Goal: Task Accomplishment & Management: Manage account settings

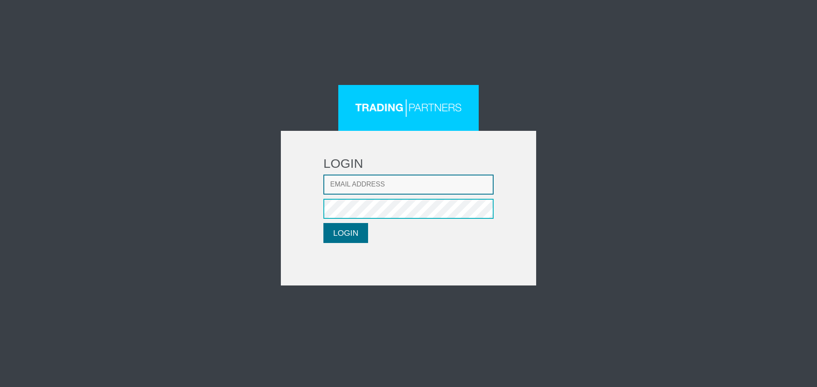
type input "LMatthaiou@fxcess.com"
drag, startPoint x: 354, startPoint y: 228, endPoint x: 341, endPoint y: 105, distance: 122.8
click at [354, 231] on button "LOGIN" at bounding box center [345, 233] width 45 height 20
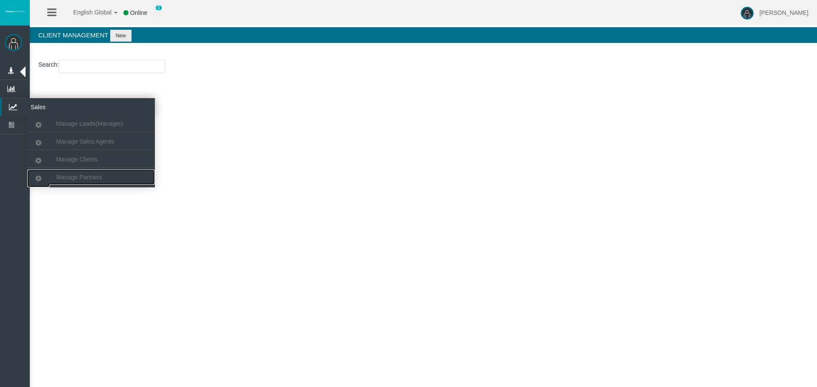
drag, startPoint x: 100, startPoint y: 175, endPoint x: 73, endPoint y: 169, distance: 27.4
click at [100, 175] on span "Manage Partners" at bounding box center [79, 177] width 46 height 7
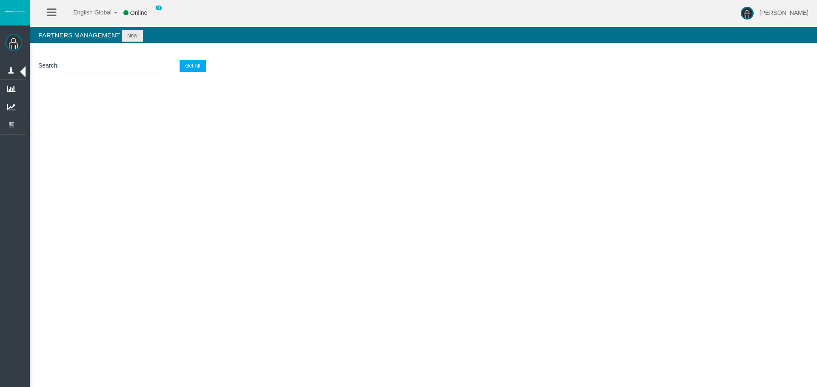
click at [553, 139] on div "English Global 简体中文 English Global 日本語 한국어 Online 0 [PERSON_NAME] Help Log Out …" at bounding box center [408, 193] width 817 height 387
drag, startPoint x: 117, startPoint y: 78, endPoint x: 115, endPoint y: 73, distance: 5.1
click at [116, 78] on section "Search : Get All" at bounding box center [423, 68] width 787 height 34
click at [115, 73] on section "Search : Get All" at bounding box center [423, 68] width 787 height 34
click at [115, 71] on input "text" at bounding box center [112, 66] width 106 height 13
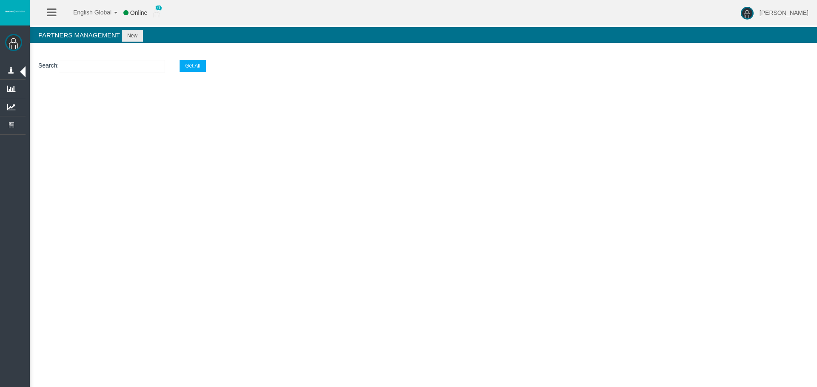
paste input "IBon8w8"
type input "IBon8w8"
select select "25"
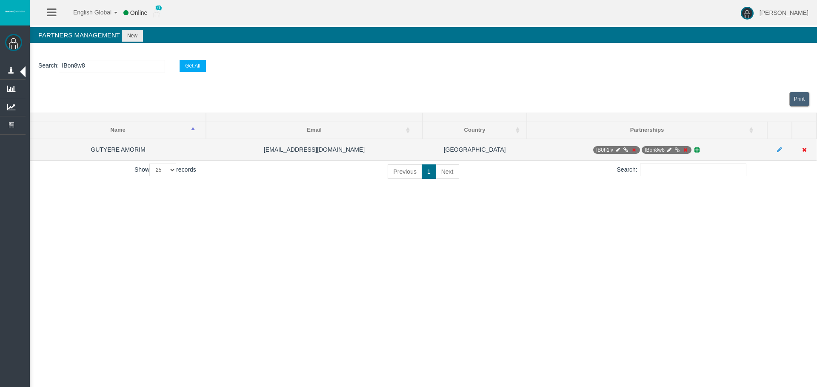
type input "IBon8w8"
click at [669, 151] on icon at bounding box center [669, 150] width 6 height 5
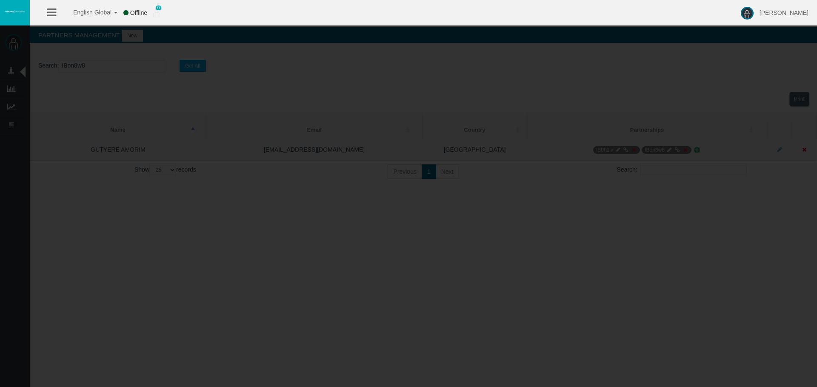
select select "0"
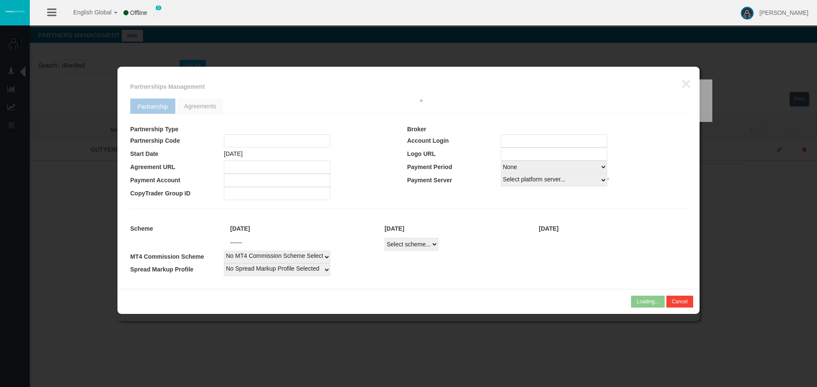
type input "IBon8w8"
type input "19268293"
select select "1"
type input "19268293"
select select "1"
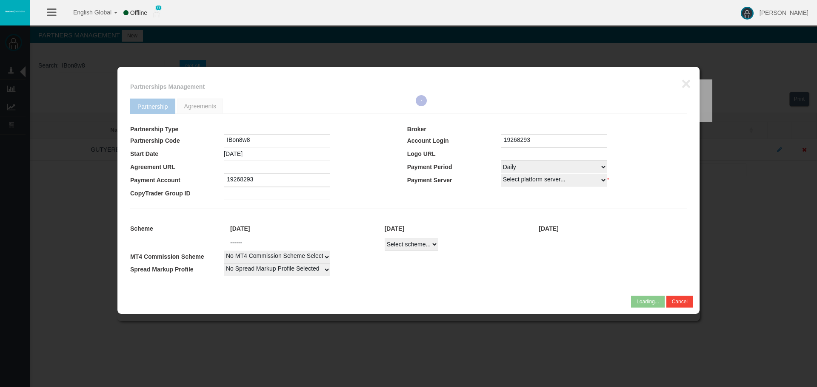
select select
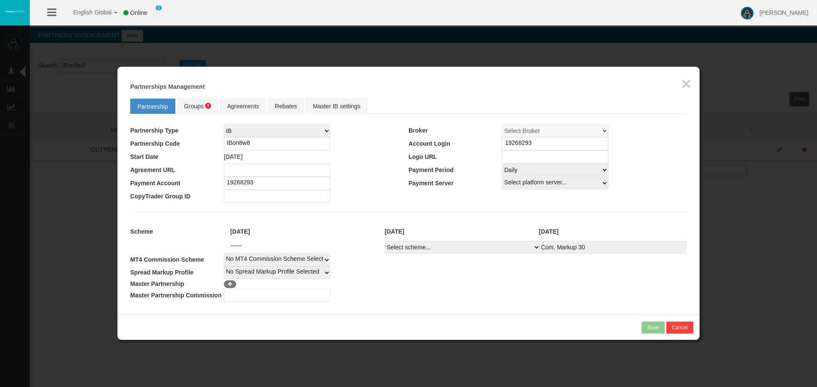
click at [434, 249] on select "Select scheme... Com. Markup 30 Master 18.20% Master Standard Spread (T4Trade) …" at bounding box center [462, 247] width 156 height 13
select select
click at [384, 241] on select "Select scheme... Com. Markup 30 Master 18.20% Master Standard Spread (T4Trade) …" at bounding box center [462, 247] width 156 height 13
select select
click at [384, 148] on td "IBon8w8" at bounding box center [316, 143] width 185 height 13
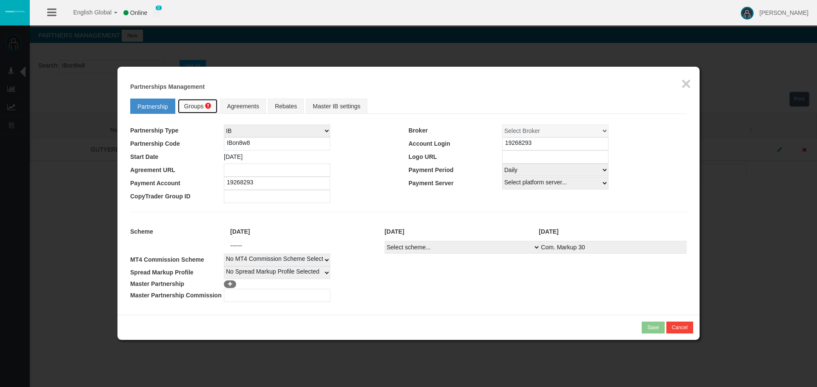
click at [195, 102] on link "Groups" at bounding box center [197, 106] width 41 height 15
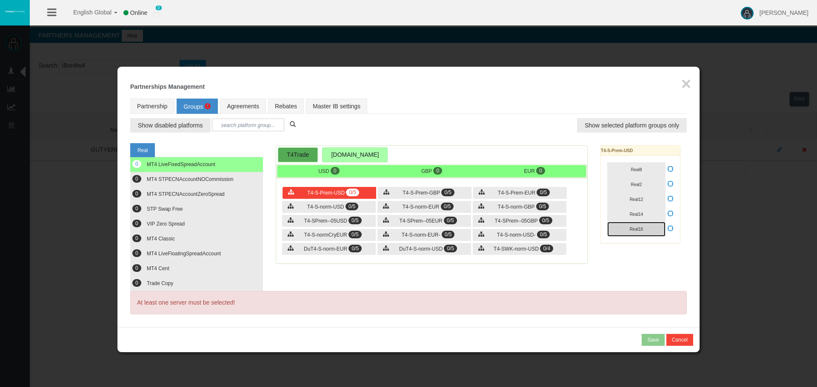
click at [651, 229] on button "Real16" at bounding box center [636, 229] width 58 height 15
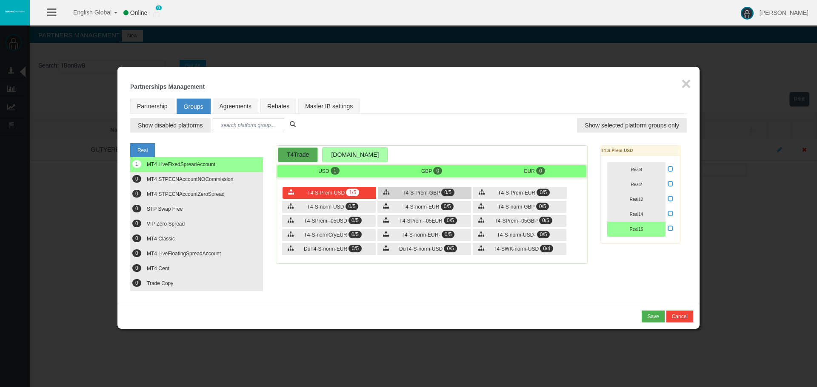
click at [424, 191] on span "T4-S-Prem-GBP" at bounding box center [420, 193] width 37 height 6
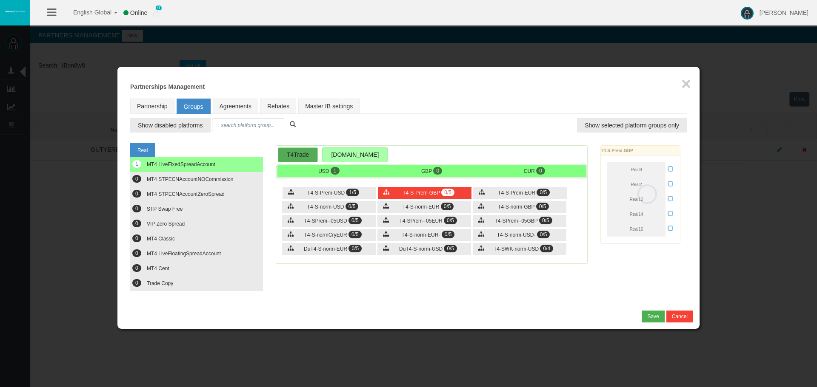
click at [658, 231] on div "Loading... T4-S-Prem-GBP Real8 Real2 Real12 Real14 Real16" at bounding box center [640, 194] width 80 height 98
click at [648, 233] on button "Real16" at bounding box center [636, 229] width 58 height 15
click at [551, 196] on div "T4-S-Prem-EUR 0/5" at bounding box center [520, 193] width 94 height 12
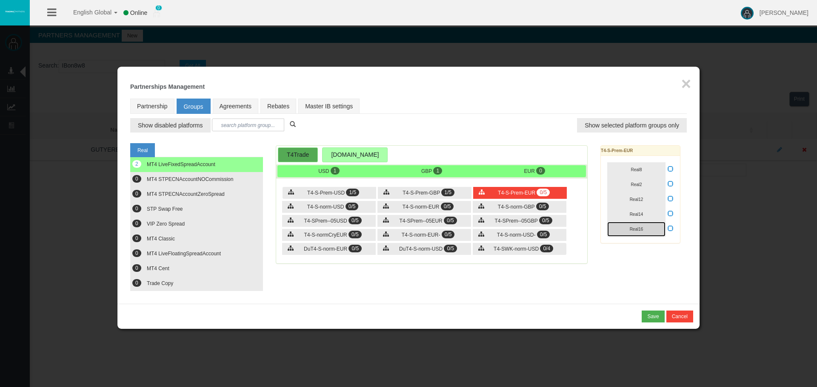
click at [650, 233] on button "Real16" at bounding box center [636, 229] width 58 height 15
click at [517, 205] on span "T4-S-norm-GBP" at bounding box center [516, 207] width 37 height 6
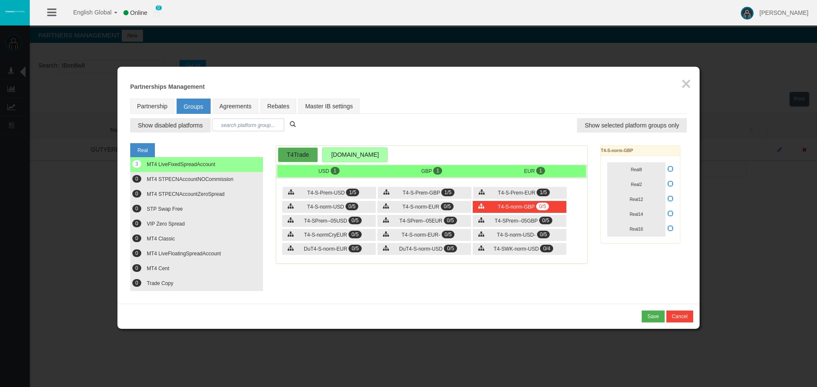
click at [672, 228] on icon at bounding box center [670, 228] width 6 height 6
click at [0, 0] on input "checkbox" at bounding box center [0, 0] width 0 height 0
click at [652, 231] on button "Real16" at bounding box center [636, 229] width 58 height 15
click at [470, 205] on div "T4-S-norm-EUR 0/5" at bounding box center [424, 207] width 94 height 12
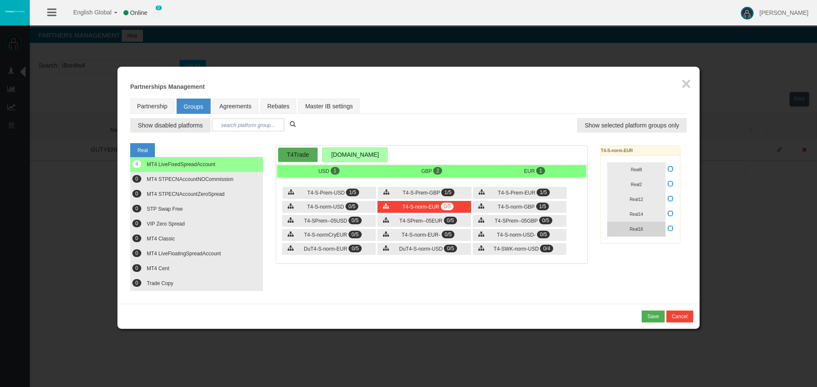
drag, startPoint x: 670, startPoint y: 228, endPoint x: 664, endPoint y: 228, distance: 6.0
click at [668, 228] on icon at bounding box center [670, 228] width 6 height 6
click at [0, 0] on input "checkbox" at bounding box center [0, 0] width 0 height 0
click at [658, 228] on button "Real16" at bounding box center [636, 229] width 58 height 15
click at [337, 203] on div "T4-S-norm-USD 0/5" at bounding box center [329, 207] width 94 height 12
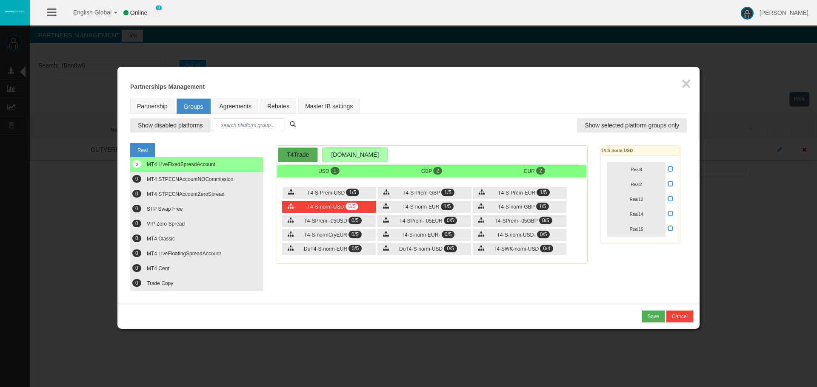
click at [671, 229] on icon at bounding box center [670, 228] width 6 height 6
click at [0, 0] on input "checkbox" at bounding box center [0, 0] width 0 height 0
click at [654, 229] on button "Real16" at bounding box center [636, 229] width 58 height 15
click at [503, 236] on span "T4-S-norm-USD-" at bounding box center [516, 235] width 39 height 6
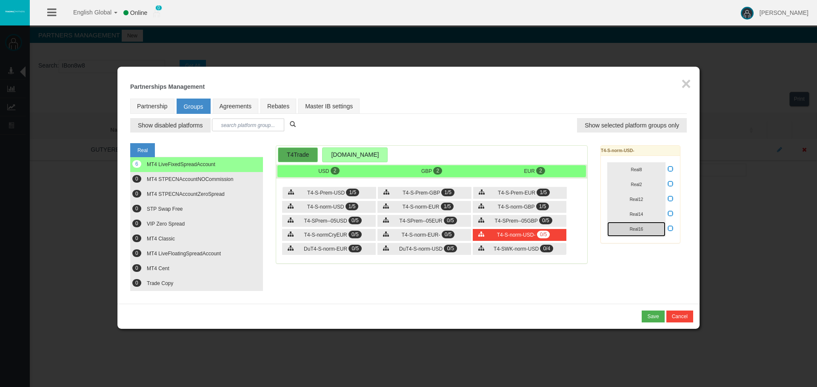
click at [641, 227] on span "Real16" at bounding box center [636, 229] width 14 height 5
click at [419, 233] on span "T4-S-norm-EUR-" at bounding box center [420, 235] width 39 height 6
click at [653, 228] on button "Real16" at bounding box center [636, 229] width 58 height 15
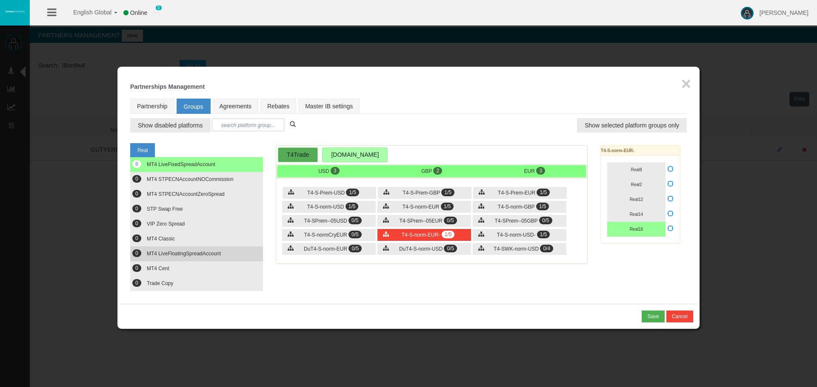
click at [213, 251] on span "MT4 LiveFloatingSpreadAccount" at bounding box center [184, 254] width 74 height 6
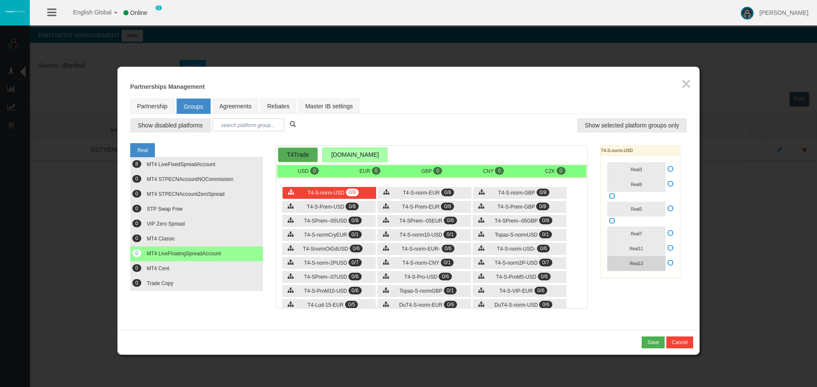
drag, startPoint x: 669, startPoint y: 264, endPoint x: 651, endPoint y: 265, distance: 18.7
click at [669, 264] on icon at bounding box center [670, 263] width 6 height 6
click at [0, 0] on input "checkbox" at bounding box center [0, 0] width 0 height 0
click at [651, 265] on button "Real13" at bounding box center [636, 263] width 58 height 15
click at [428, 195] on span "T4-S-norm-EUR" at bounding box center [421, 193] width 37 height 6
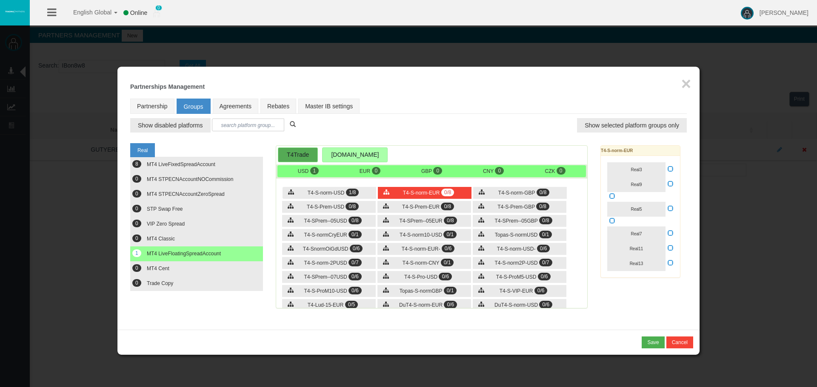
click at [669, 264] on icon at bounding box center [670, 263] width 6 height 6
click at [0, 0] on input "checkbox" at bounding box center [0, 0] width 0 height 0
click at [661, 263] on button "Real13" at bounding box center [636, 263] width 58 height 15
click at [546, 195] on span "0/8" at bounding box center [542, 193] width 13 height 8
click at [670, 263] on icon at bounding box center [670, 263] width 6 height 6
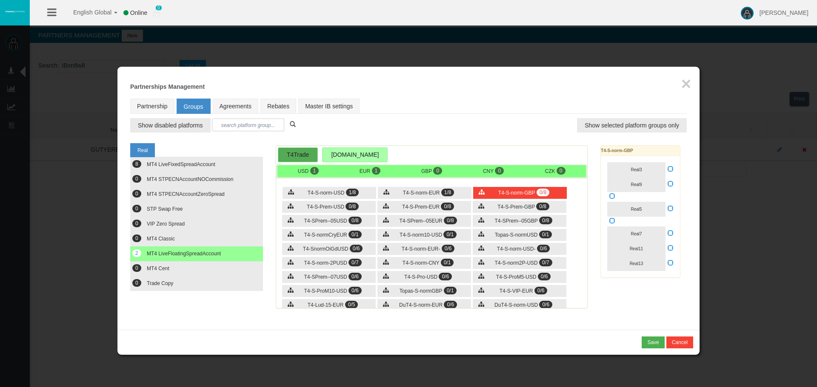
click at [0, 0] on input "checkbox" at bounding box center [0, 0] width 0 height 0
click at [644, 264] on button "Real13" at bounding box center [636, 263] width 58 height 15
click at [562, 209] on div "T4-S-Prem-GBP 0/8" at bounding box center [520, 207] width 94 height 12
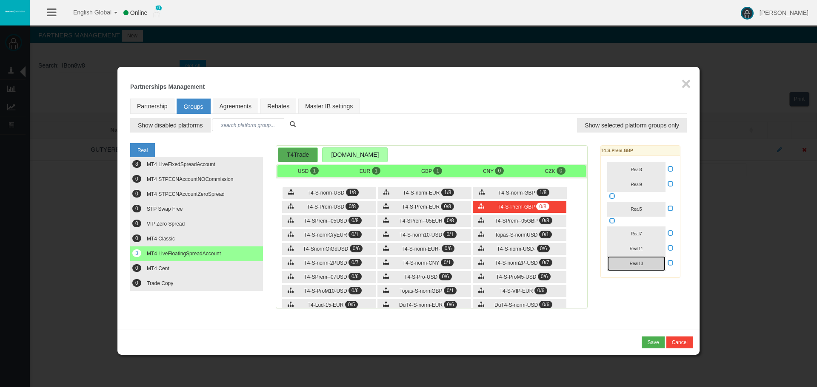
click at [650, 266] on button "Real13" at bounding box center [636, 263] width 58 height 15
click at [479, 216] on div "T4-SPrem--05GBP 0/8" at bounding box center [520, 221] width 94 height 12
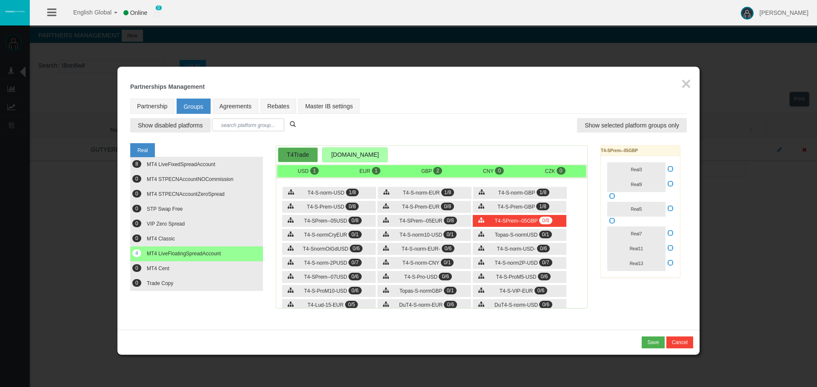
click at [472, 213] on div "T4-S-norm-USD 1/8 T4-S-norm-EUR 1/8 T4-S-norm-GBP 1/8 0/8" at bounding box center [431, 245] width 311 height 128
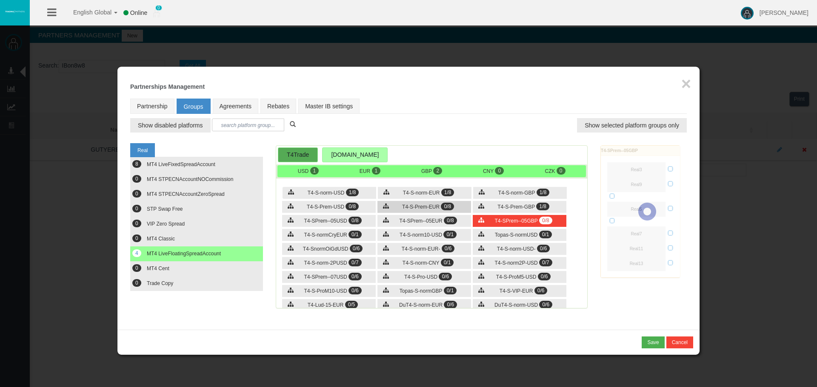
click at [461, 209] on div "T4-S-Prem-EUR 0/8" at bounding box center [424, 207] width 94 height 12
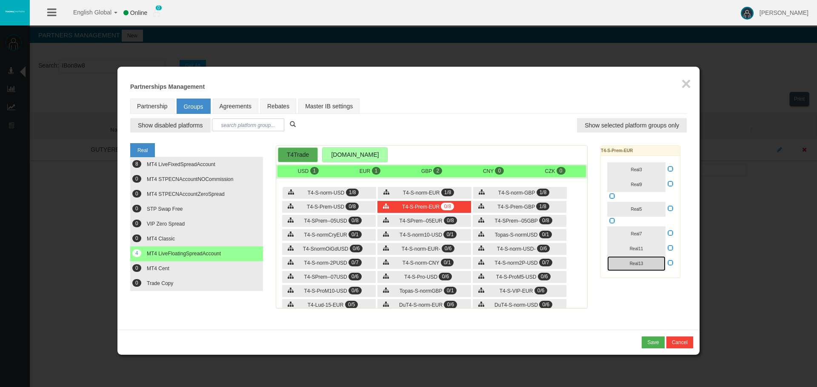
click at [638, 267] on button "Real13" at bounding box center [636, 263] width 58 height 15
click at [313, 206] on span "T4-S-Prem-USD" at bounding box center [325, 207] width 37 height 6
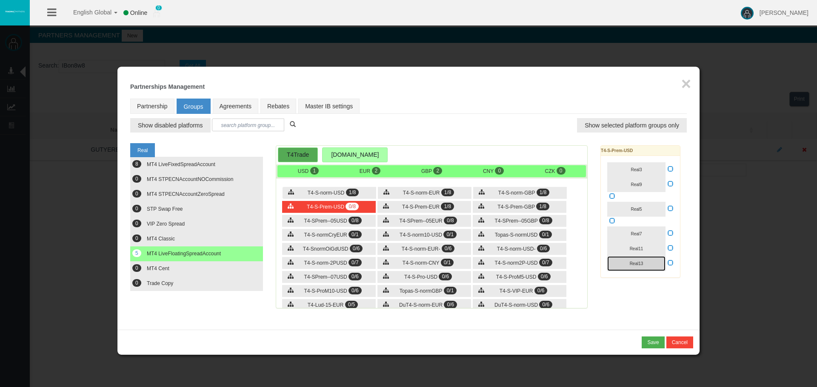
click at [627, 263] on button "Real13" at bounding box center [636, 263] width 58 height 15
click at [431, 247] on span "T4-S-norm-EUR-" at bounding box center [420, 249] width 39 height 6
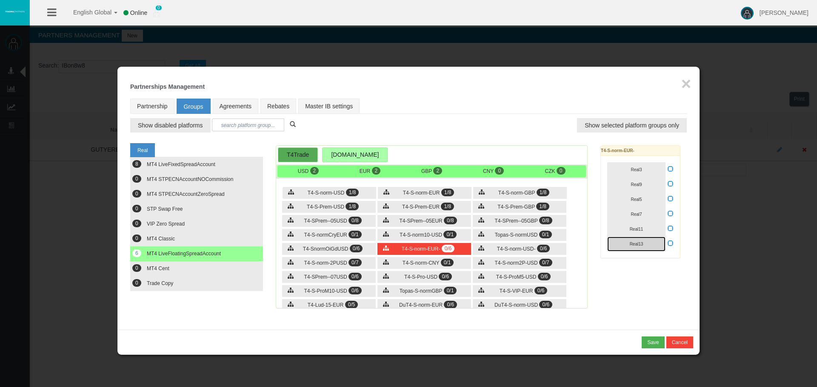
click at [653, 241] on button "Real13" at bounding box center [636, 244] width 58 height 15
click at [534, 244] on div "T4-S-norm-USD- 0/6" at bounding box center [520, 249] width 94 height 12
click at [636, 244] on span "Real13" at bounding box center [636, 244] width 14 height 5
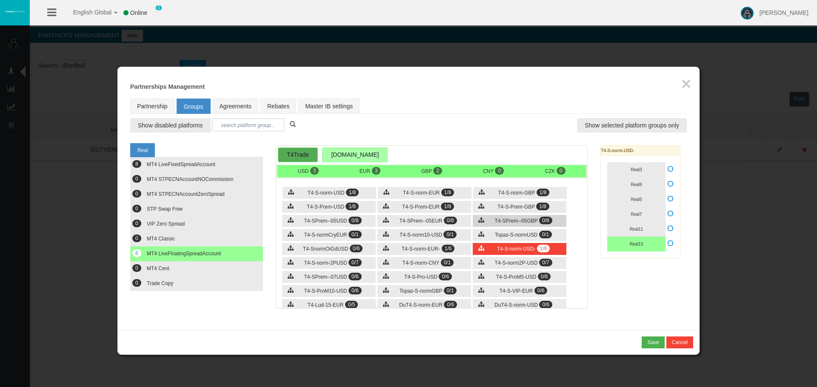
click at [562, 215] on div "T4-SPrem--05GBP 0/8" at bounding box center [520, 221] width 94 height 12
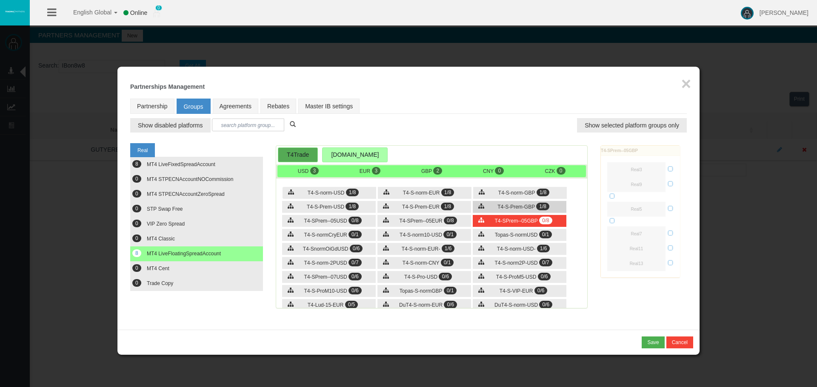
click at [558, 208] on div "T4-S-Prem-GBP 1/8" at bounding box center [520, 207] width 94 height 12
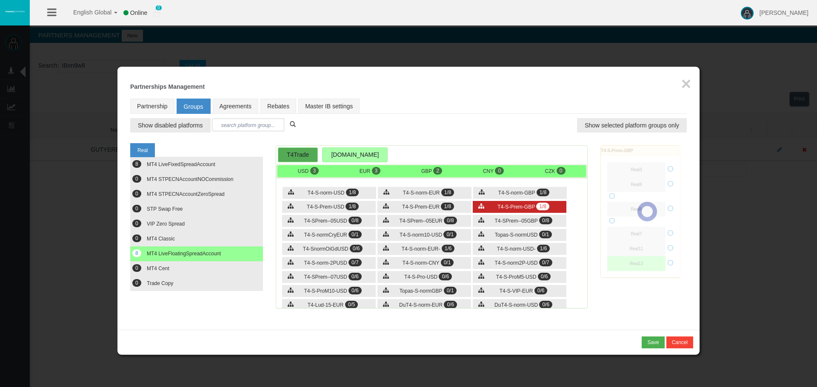
click at [473, 208] on div "T4-S-Prem-GBP 1/8" at bounding box center [520, 207] width 94 height 12
click at [448, 247] on span "1/6" at bounding box center [447, 249] width 13 height 8
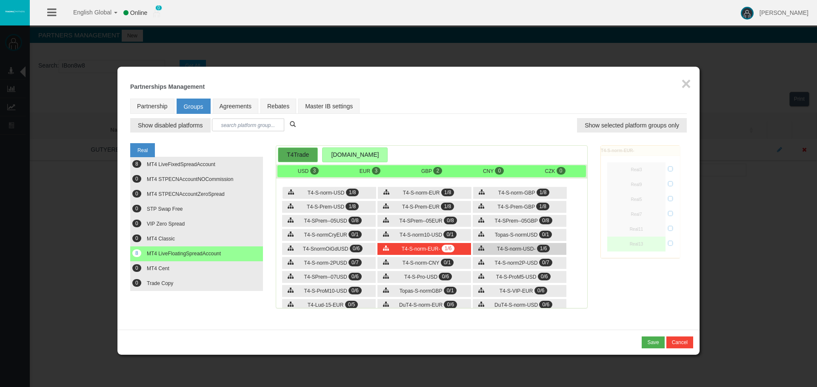
click at [510, 245] on div "T4-S-norm-USD- 1/6" at bounding box center [520, 249] width 94 height 12
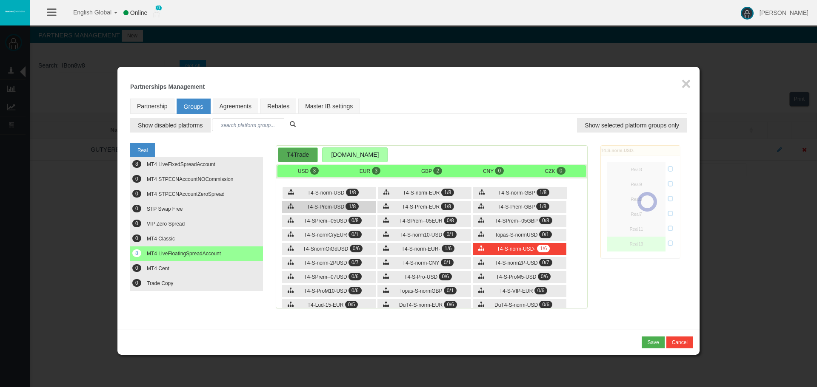
drag, startPoint x: 360, startPoint y: 191, endPoint x: 351, endPoint y: 205, distance: 16.6
click at [358, 192] on div "T4-S-norm-USD 1/8" at bounding box center [329, 193] width 94 height 12
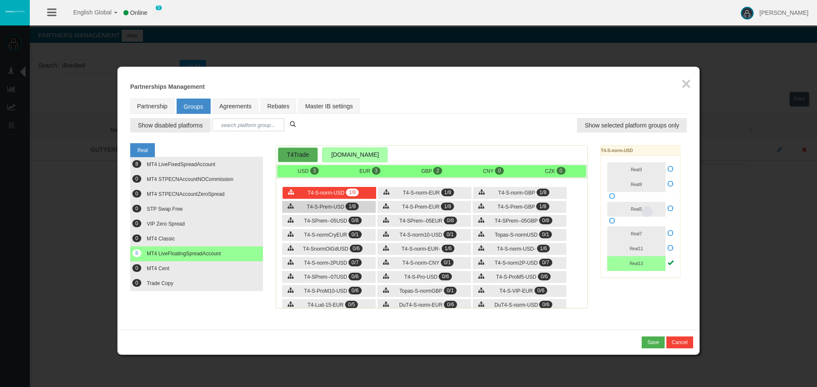
click at [350, 205] on span "1/8" at bounding box center [351, 207] width 13 height 8
click at [433, 199] on div "T4-S-norm-USD 1/8 T4-S-norm-EUR 1/8 T4-S-norm-GBP 1/8 1/8" at bounding box center [431, 245] width 311 height 128
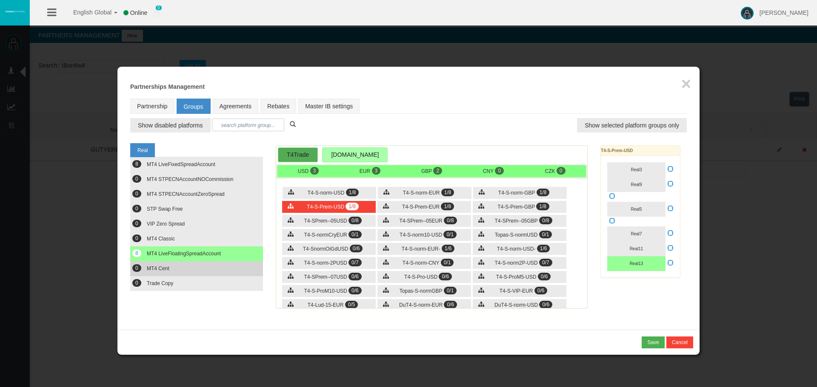
click at [215, 269] on button "0 MT4 Cent" at bounding box center [196, 269] width 133 height 15
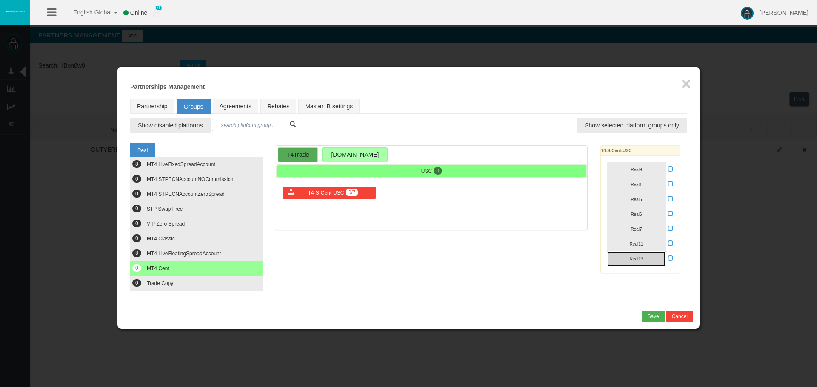
click at [655, 256] on button "Real13" at bounding box center [636, 259] width 58 height 15
click at [670, 259] on icon at bounding box center [670, 258] width 6 height 6
click at [0, 0] on input "checkbox" at bounding box center [0, 0] width 0 height 0
drag, startPoint x: 481, startPoint y: 248, endPoint x: 381, endPoint y: 182, distance: 119.5
click at [480, 248] on div "Real 8 MT4 LiveFixedSpreadAccount 0 0 0 0 0" at bounding box center [408, 215] width 556 height 152
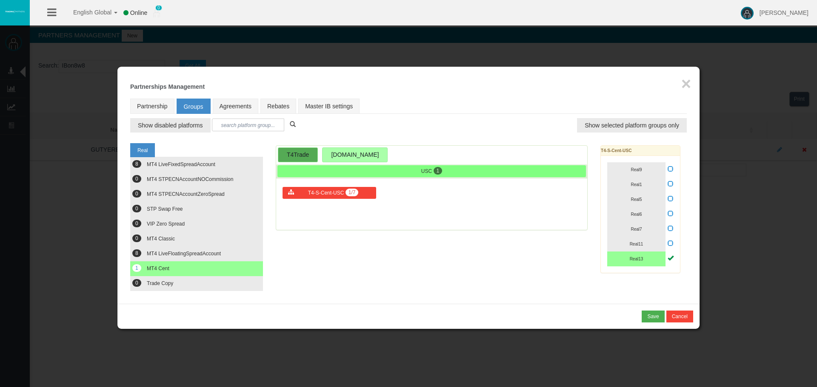
click at [669, 257] on icon at bounding box center [670, 258] width 6 height 6
click at [0, 0] on input "checkbox" at bounding box center [0, 0] width 0 height 0
drag, startPoint x: 644, startPoint y: 256, endPoint x: 547, endPoint y: 239, distance: 98.8
click at [644, 256] on button "Real13" at bounding box center [636, 259] width 58 height 15
click at [380, 229] on div "Loading... USC 0 T4-S-Cent-USC 0/7" at bounding box center [432, 187] width 312 height 85
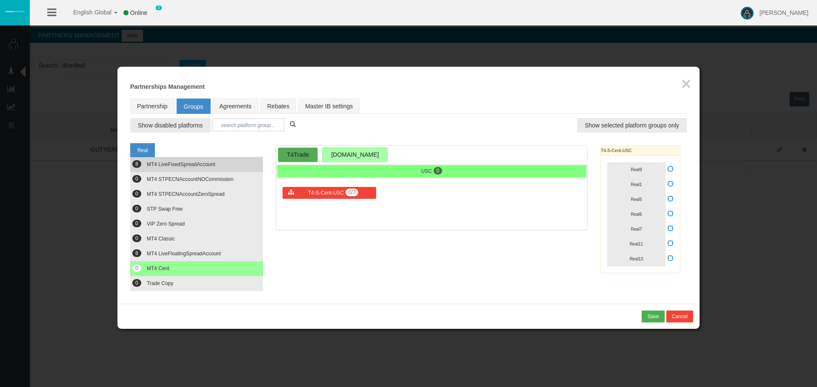
click at [197, 165] on span "MT4 LiveFixedSpreadAccount" at bounding box center [181, 165] width 68 height 6
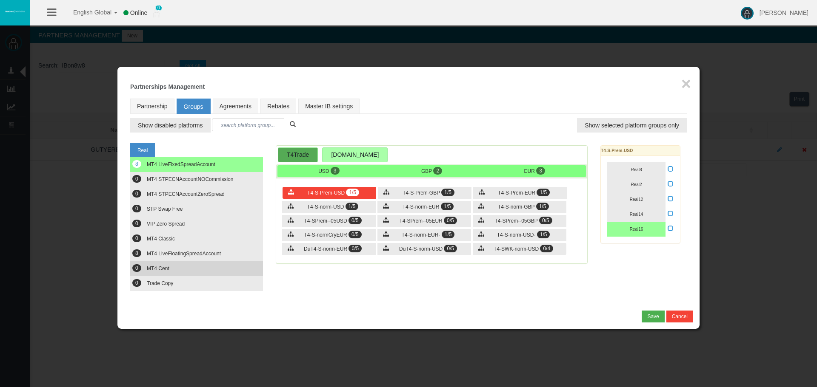
click at [243, 267] on button "0 MT4 Cent" at bounding box center [196, 269] width 133 height 15
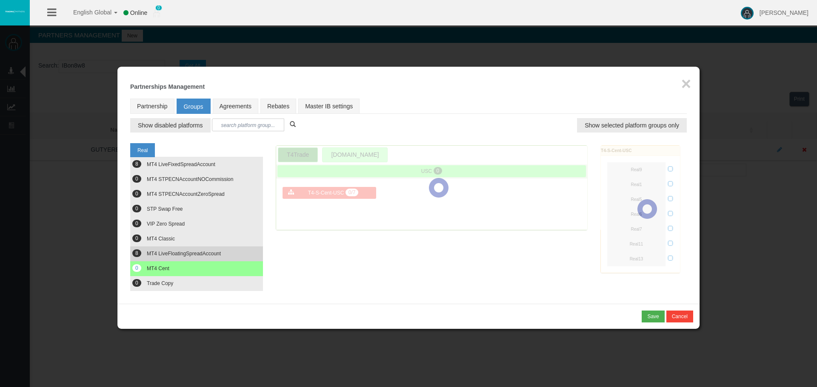
click at [242, 255] on button "8 MT4 LiveFloatingSpreadAccount" at bounding box center [196, 254] width 133 height 15
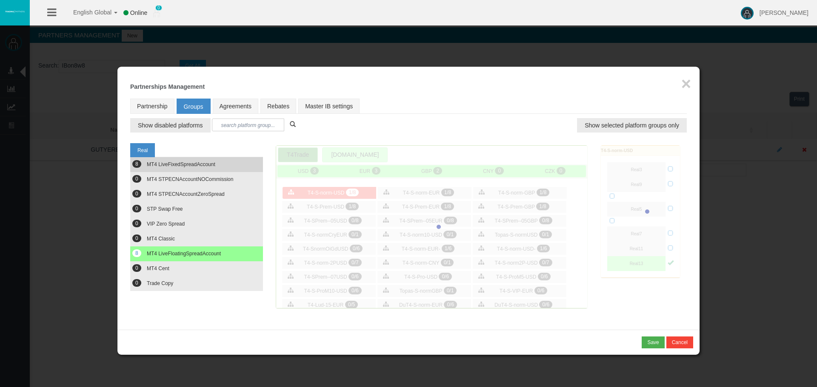
click at [218, 159] on button "8 MT4 LiveFixedSpreadAccount" at bounding box center [196, 164] width 133 height 15
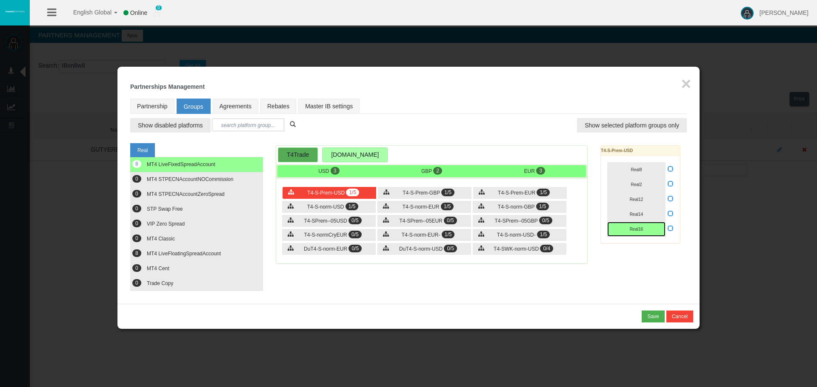
click at [645, 231] on button "Real16" at bounding box center [636, 229] width 58 height 15
click at [396, 191] on div "T4-S-Prem-GBP 1/5" at bounding box center [425, 193] width 94 height 12
click at [634, 232] on button "Real16" at bounding box center [636, 229] width 58 height 15
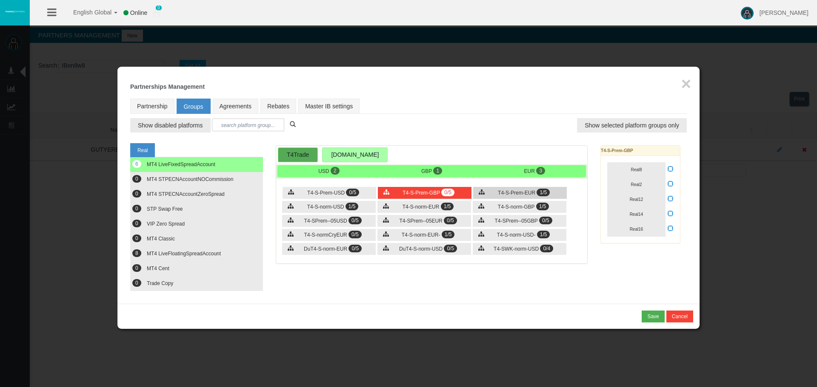
click at [490, 198] on div "T4-S-Prem-EUR 1/5" at bounding box center [520, 193] width 94 height 12
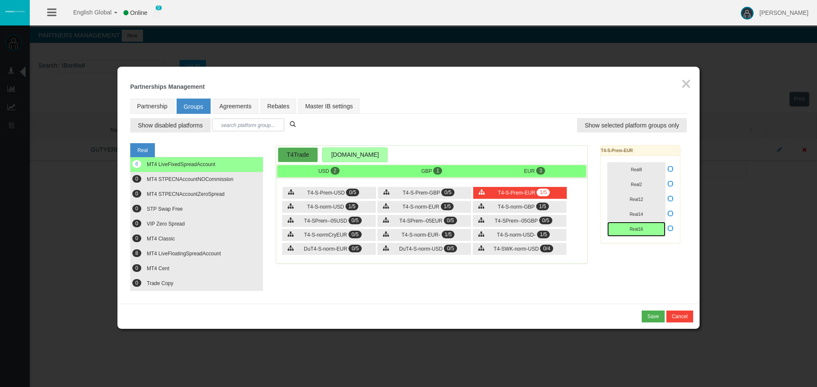
click at [637, 229] on span "Real16" at bounding box center [636, 229] width 14 height 5
click at [562, 206] on div "T4-S-norm-GBP 1/5" at bounding box center [520, 207] width 94 height 12
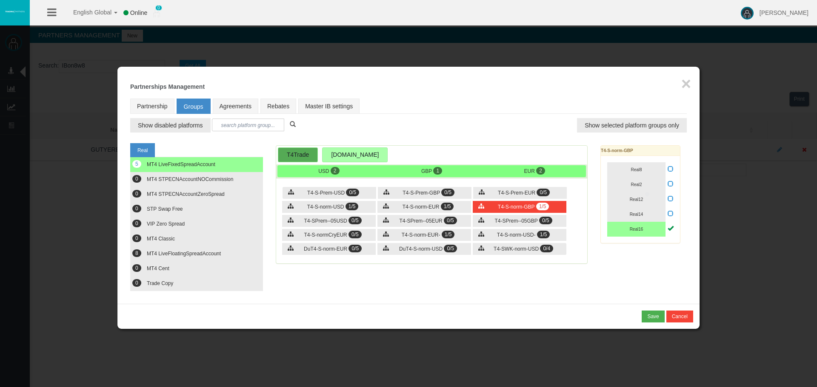
click at [671, 228] on icon at bounding box center [670, 228] width 6 height 6
click at [0, 0] on input "checkbox" at bounding box center [0, 0] width 0 height 0
click at [658, 229] on button "Real16" at bounding box center [636, 229] width 58 height 15
click at [424, 211] on div "T4-S-norm-EUR 1/5" at bounding box center [424, 207] width 94 height 12
click at [668, 230] on icon at bounding box center [670, 228] width 6 height 6
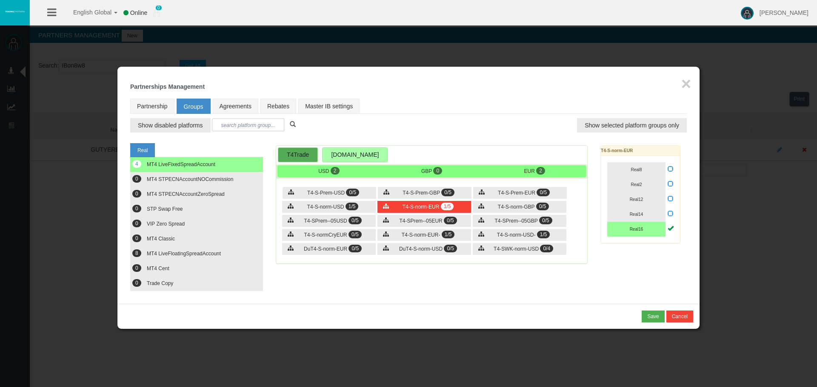
click at [0, 0] on input "checkbox" at bounding box center [0, 0] width 0 height 0
click at [642, 231] on span "Real16" at bounding box center [636, 229] width 14 height 5
click at [346, 196] on div "T4-S-Prem-USD 0/5" at bounding box center [329, 193] width 94 height 12
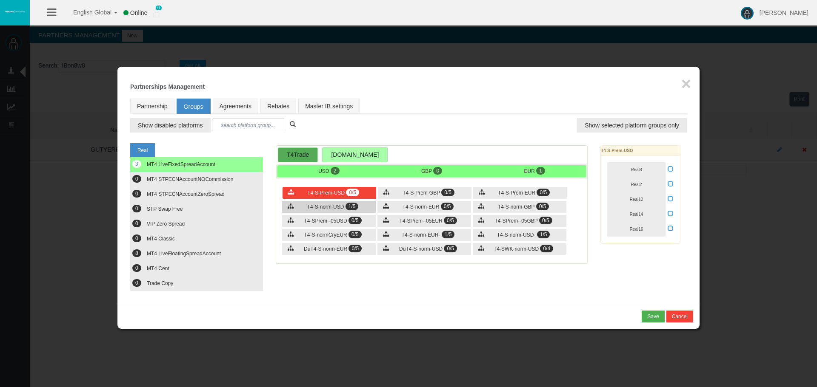
drag, startPoint x: 345, startPoint y: 201, endPoint x: 344, endPoint y: 205, distance: 4.3
click at [344, 204] on div "T4-S-Prem-USD 0/5 T4-S-Prem-GBP 0/5 T4-S-Prem-EUR 0/5 1/5" at bounding box center [431, 222] width 311 height 83
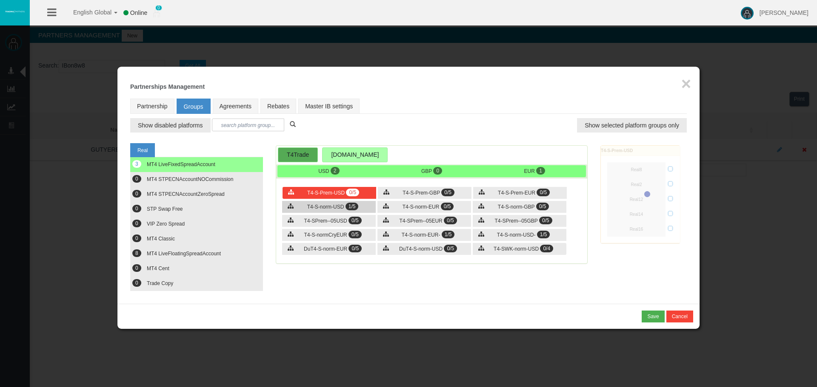
click at [344, 205] on div "T4-S-norm-USD 1/5" at bounding box center [329, 207] width 94 height 12
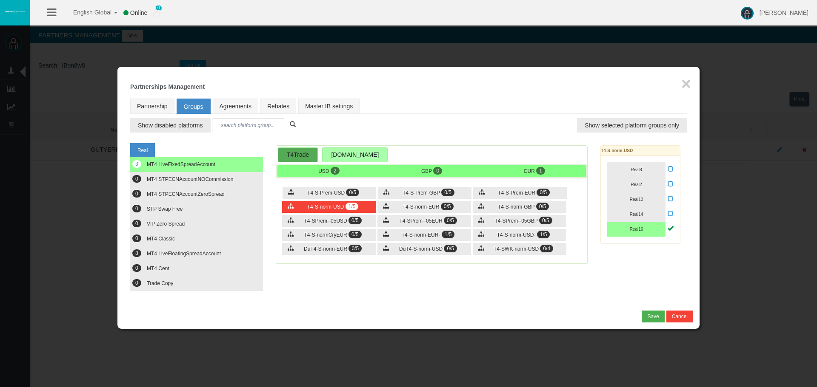
click at [668, 230] on icon at bounding box center [670, 228] width 6 height 6
click at [0, 0] on input "checkbox" at bounding box center [0, 0] width 0 height 0
click at [645, 230] on button "Real16" at bounding box center [636, 229] width 58 height 15
click at [465, 230] on div "T4-S-norm-EUR- 1/5" at bounding box center [424, 235] width 94 height 12
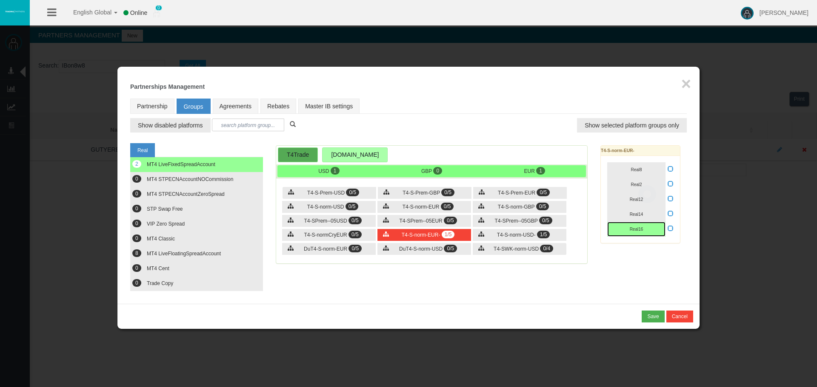
click at [646, 231] on button "Real16" at bounding box center [636, 229] width 58 height 15
click at [533, 236] on span "T4-S-norm-USD-" at bounding box center [516, 235] width 39 height 6
click at [651, 230] on button "Real16" at bounding box center [636, 229] width 58 height 15
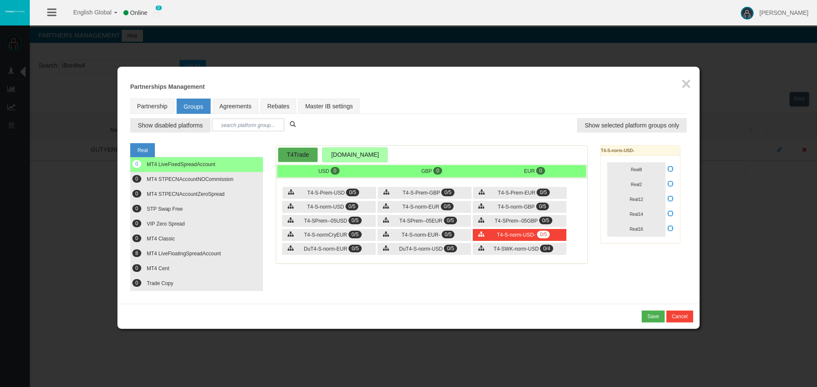
drag, startPoint x: 640, startPoint y: 247, endPoint x: 632, endPoint y: 248, distance: 7.3
click at [639, 247] on div "Loading... T4-S-norm-USD- Real8 Real2 Real12 Real14 Real16" at bounding box center [640, 198] width 93 height 107
drag, startPoint x: 165, startPoint y: 100, endPoint x: 175, endPoint y: 102, distance: 10.0
click at [165, 100] on link "Partnership" at bounding box center [152, 106] width 44 height 15
select select "1"
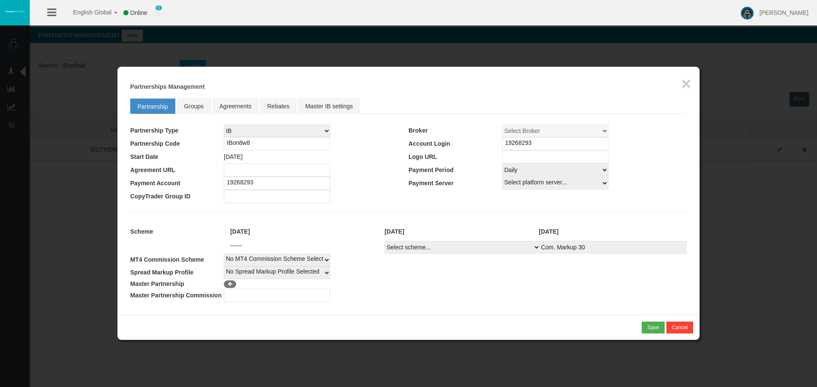
drag, startPoint x: 452, startPoint y: 272, endPoint x: 470, endPoint y: 281, distance: 19.8
click at [456, 277] on td "No Spread Markup Profile Selected 1" at bounding box center [455, 273] width 463 height 13
click at [530, 285] on td at bounding box center [455, 284] width 463 height 10
click at [533, 220] on fieldset "Partnership Groups Agreements Rebates Master IB settings Partnership Type IB Af…" at bounding box center [408, 198] width 556 height 208
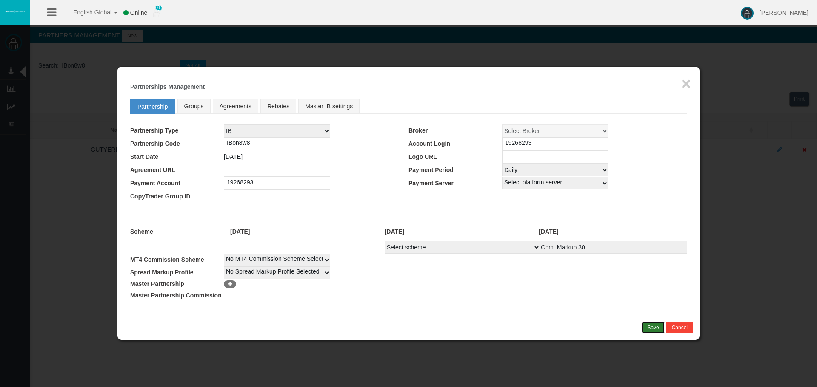
click at [648, 325] on div "Save" at bounding box center [652, 328] width 11 height 8
click at [655, 328] on div "Confirm" at bounding box center [650, 328] width 18 height 8
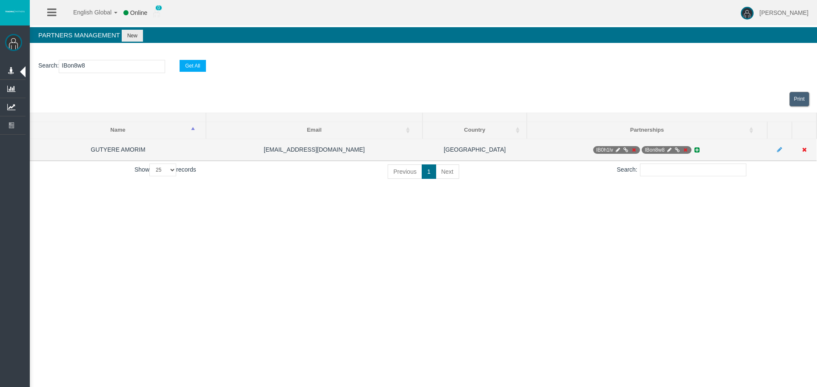
click at [619, 149] on icon at bounding box center [617, 150] width 6 height 5
select select "0"
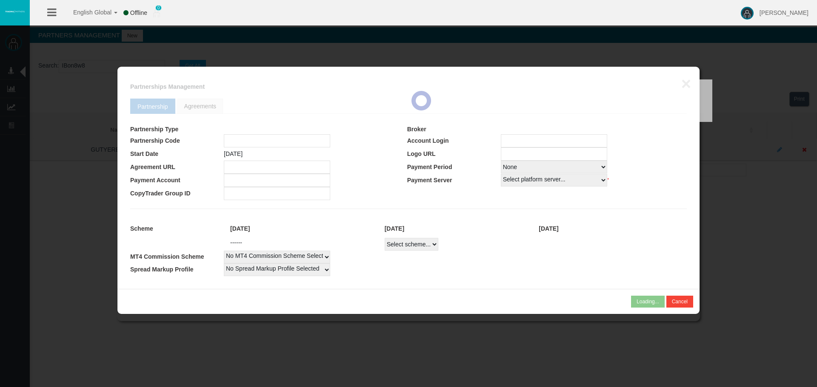
type input "IB0h1lv"
type input "19268107"
select select "1"
type input "19268107"
select select "1"
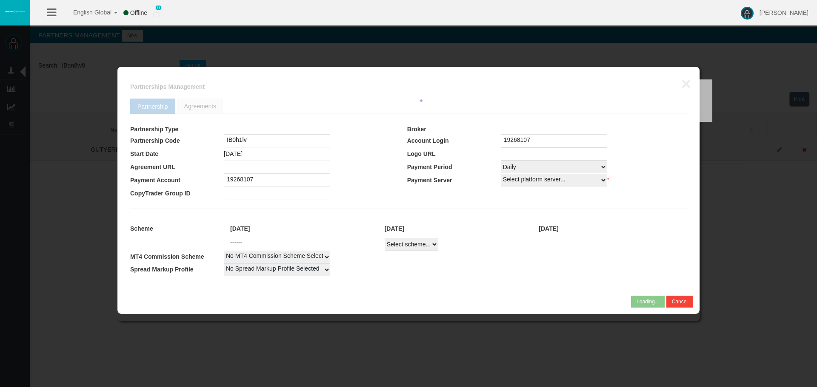
select select
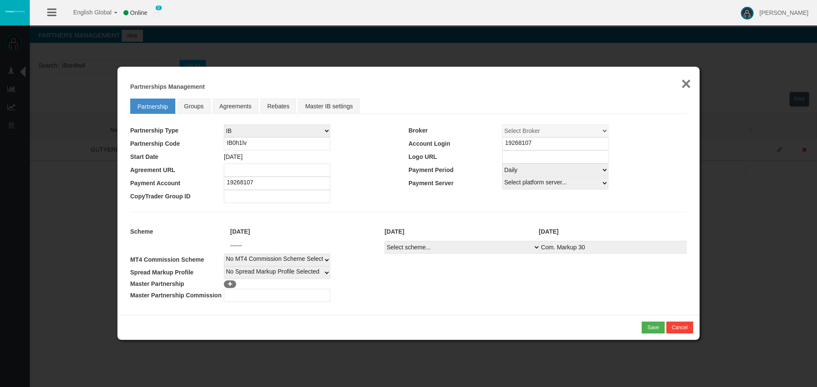
click at [686, 80] on button "×" at bounding box center [686, 83] width 10 height 17
